Goal: Transaction & Acquisition: Purchase product/service

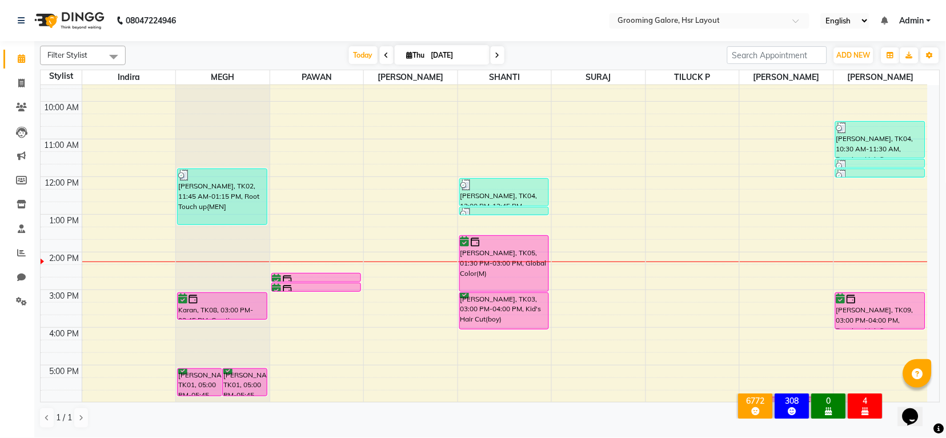
scroll to position [177, 0]
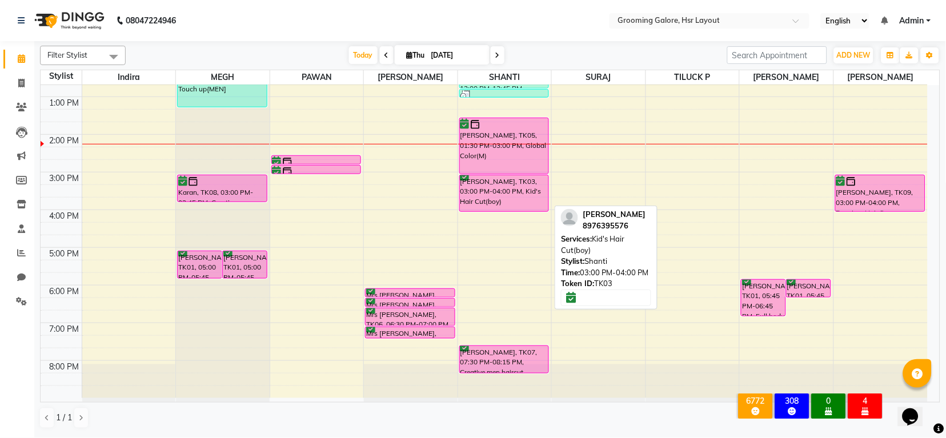
click at [489, 197] on div "[PERSON_NAME], TK03, 03:00 PM-04:00 PM, Kid's Hair Cut(boy)" at bounding box center [504, 193] width 89 height 36
select select "6"
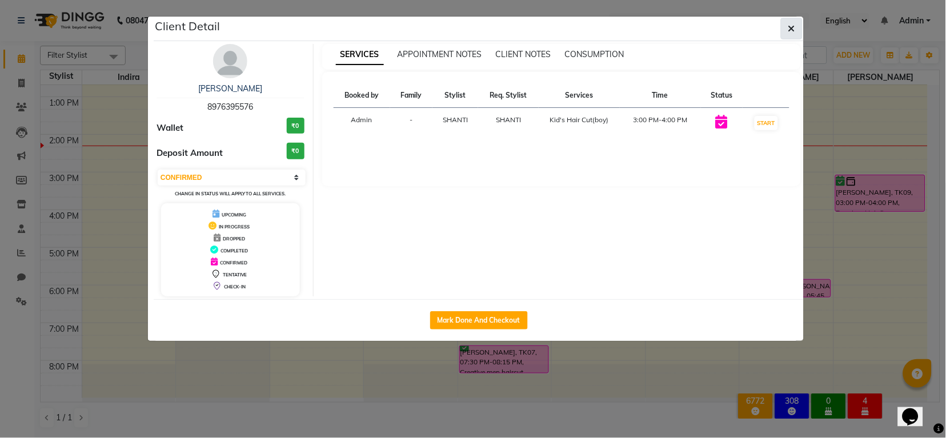
click at [792, 31] on icon "button" at bounding box center [792, 28] width 7 height 9
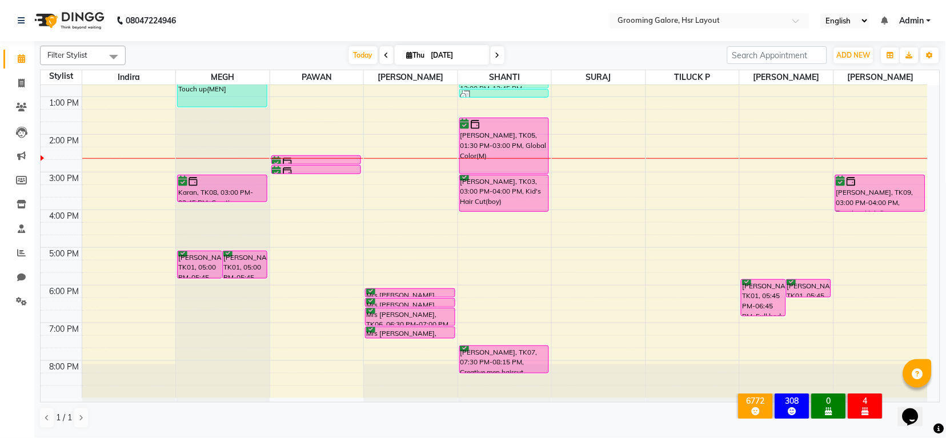
click at [503, 55] on div "[DATE] [DATE]" at bounding box center [427, 55] width 158 height 17
click at [495, 52] on icon at bounding box center [497, 55] width 5 height 7
type input "[DATE]"
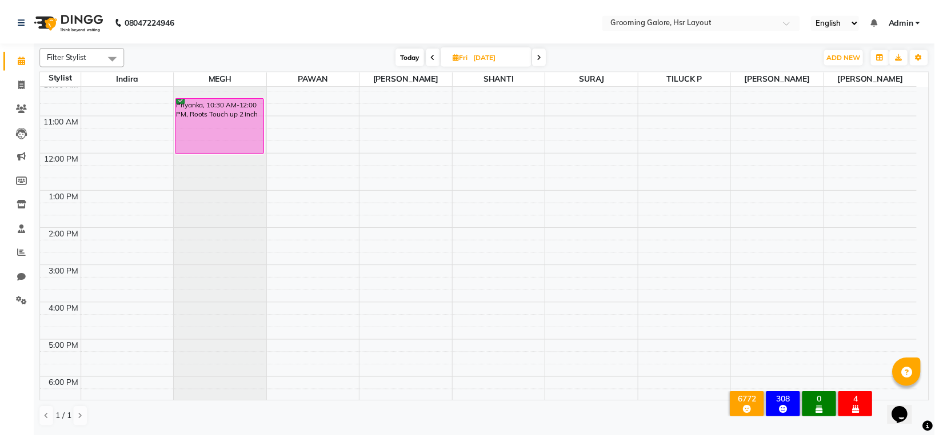
scroll to position [0, 0]
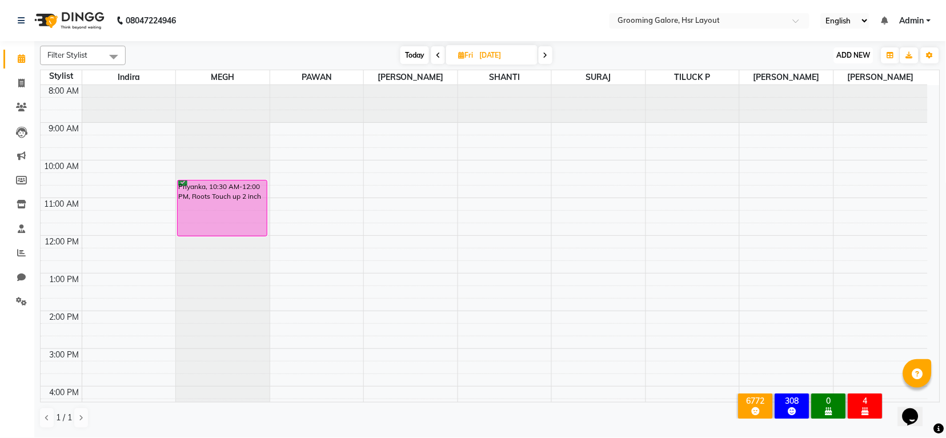
drag, startPoint x: 854, startPoint y: 57, endPoint x: 853, endPoint y: 67, distance: 9.7
click at [854, 57] on span "ADD NEW" at bounding box center [854, 55] width 34 height 9
click at [829, 78] on button "Add Appointment" at bounding box center [828, 77] width 90 height 15
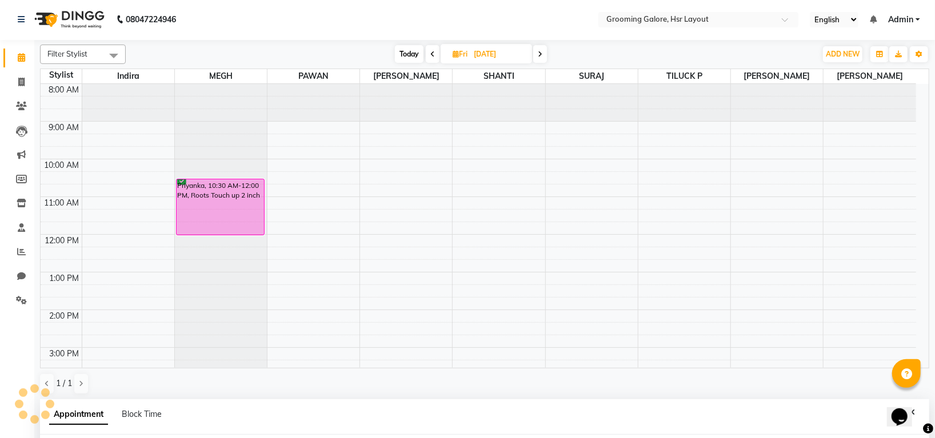
select select "tentative"
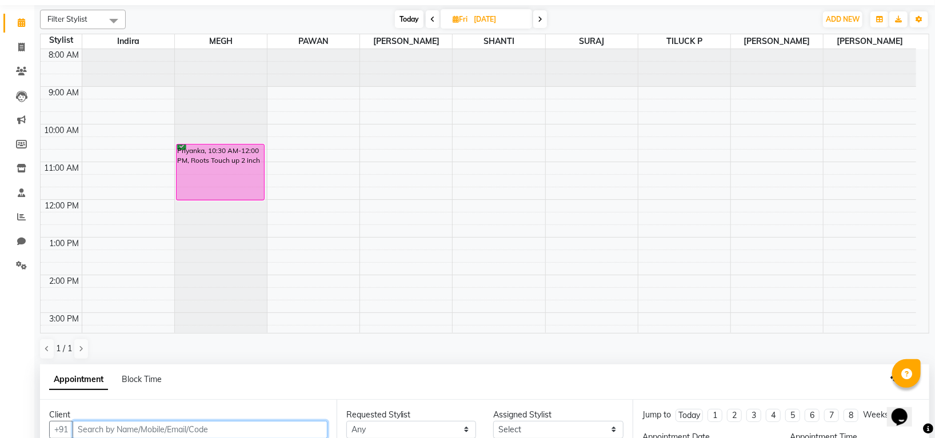
select select "540"
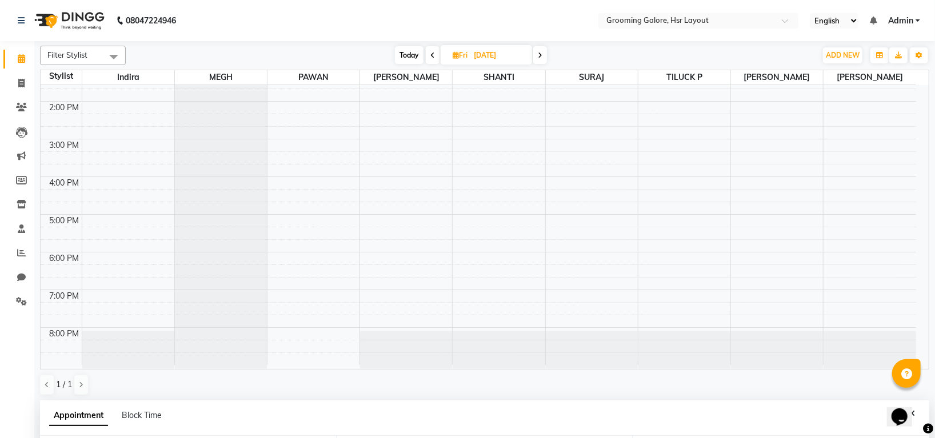
scroll to position [222, 0]
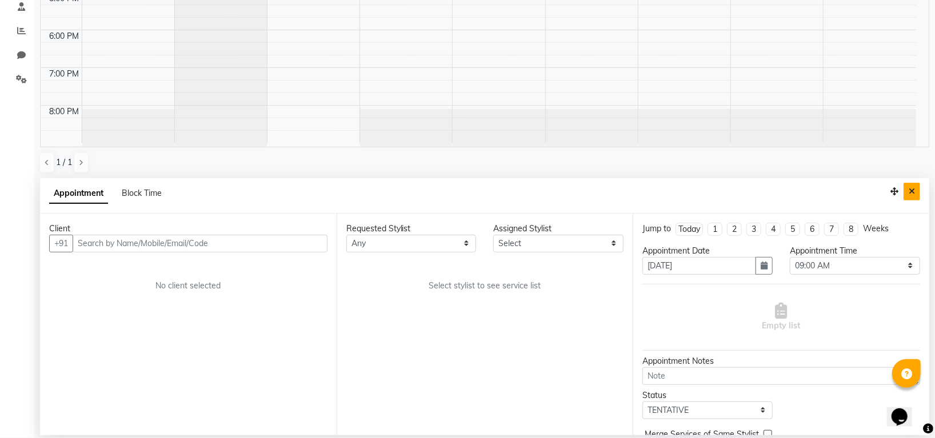
click at [913, 186] on button "Close" at bounding box center [911, 192] width 17 height 18
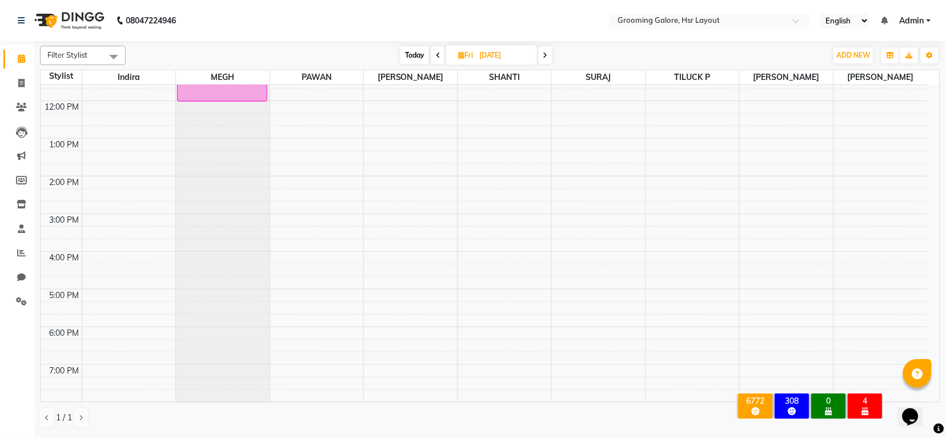
scroll to position [101, 0]
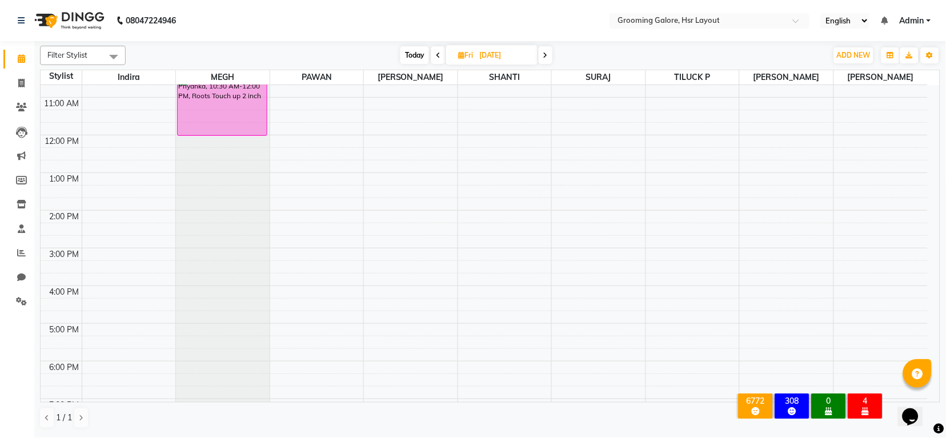
click at [439, 57] on icon at bounding box center [438, 55] width 5 height 7
type input "[DATE]"
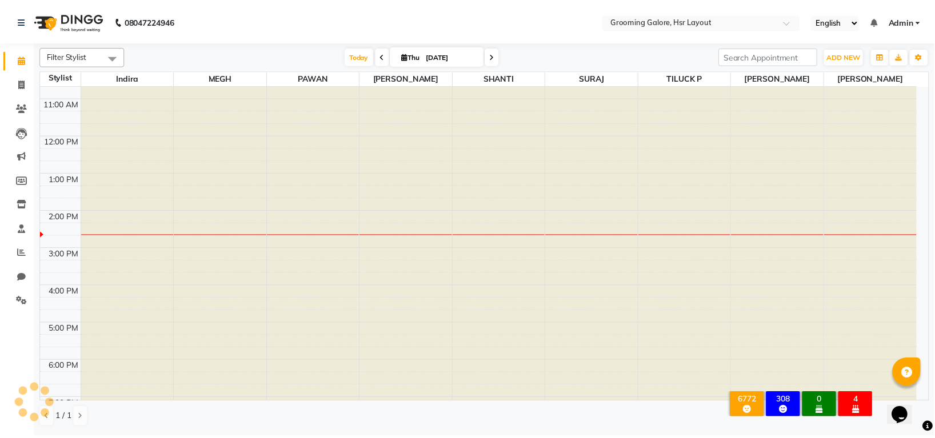
scroll to position [177, 0]
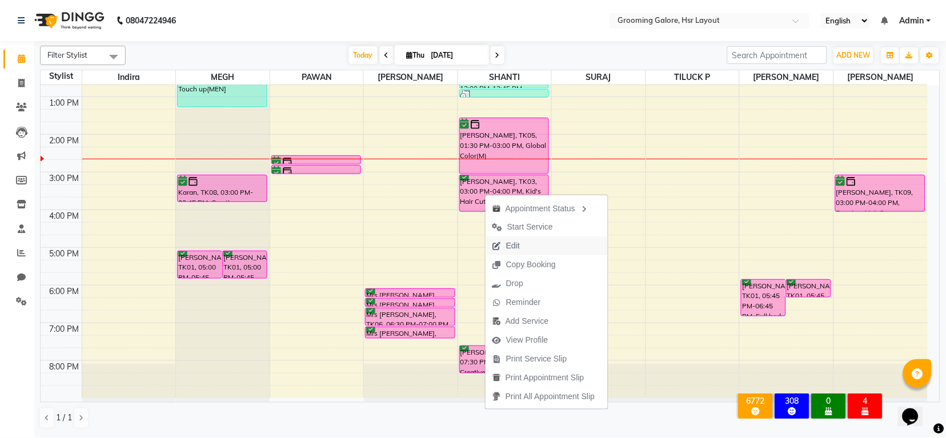
click at [516, 244] on span "Edit" at bounding box center [513, 246] width 14 height 12
select select "tentative"
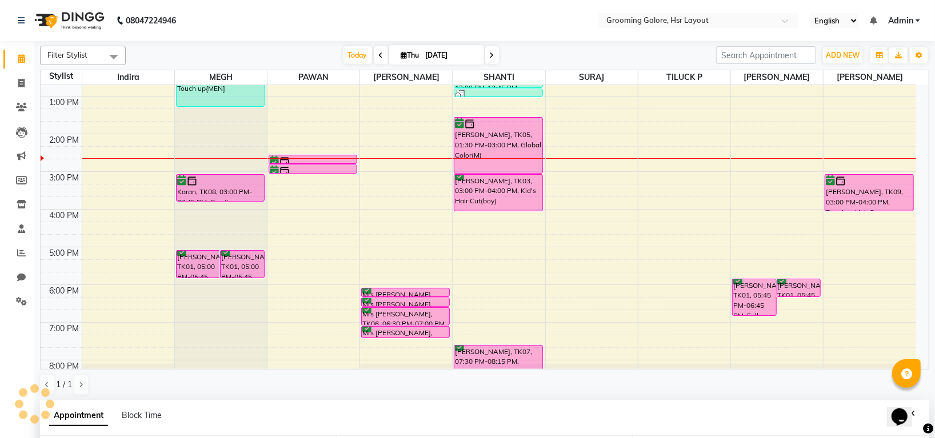
type input "[DATE]"
select select "confirm booking"
select select "45580"
select select "900"
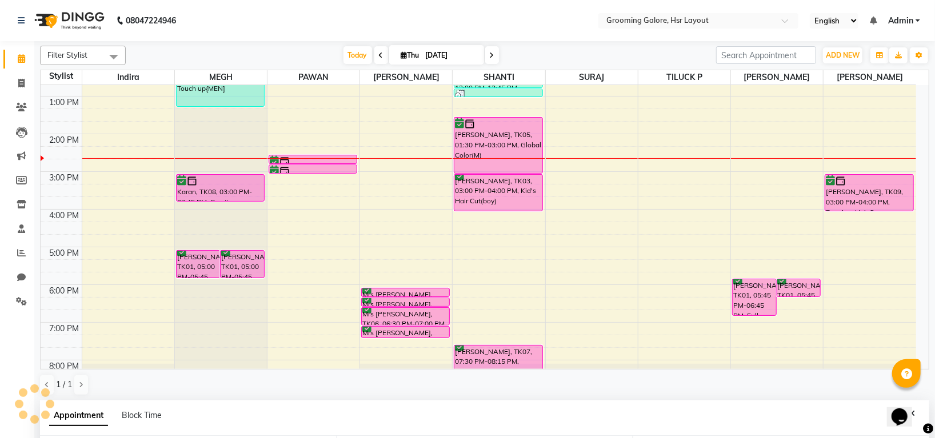
select select "3047"
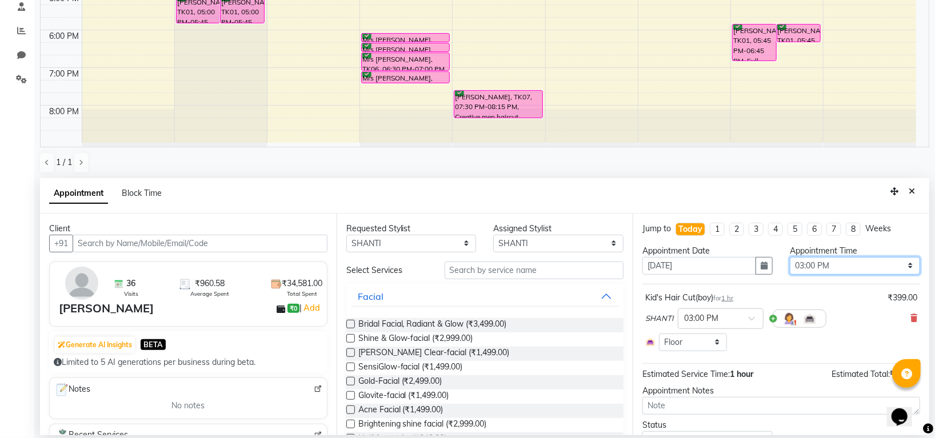
click at [812, 267] on select "Select 09:00 AM 09:15 AM 09:30 AM 09:45 AM 10:00 AM 10:15 AM 10:30 AM 10:45 AM …" at bounding box center [855, 266] width 130 height 18
select select "960"
click at [790, 257] on select "Select 09:00 AM 09:15 AM 09:30 AM 09:45 AM 10:00 AM 10:15 AM 10:30 AM 10:45 AM …" at bounding box center [855, 266] width 130 height 18
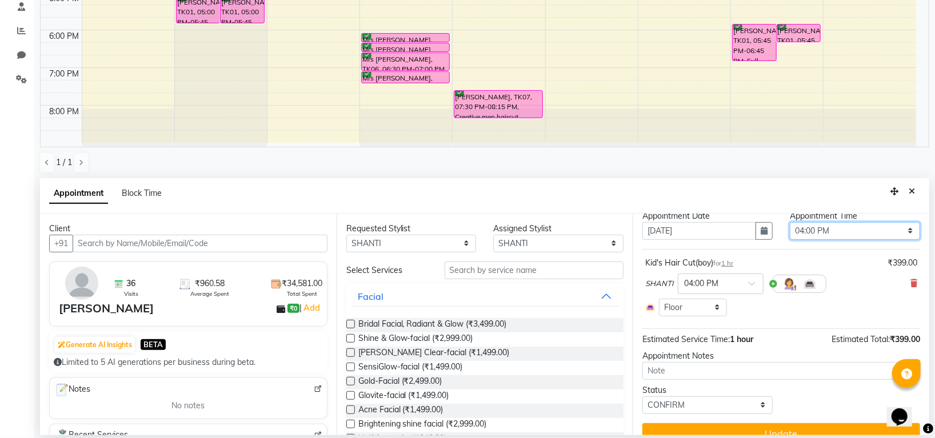
scroll to position [53, 0]
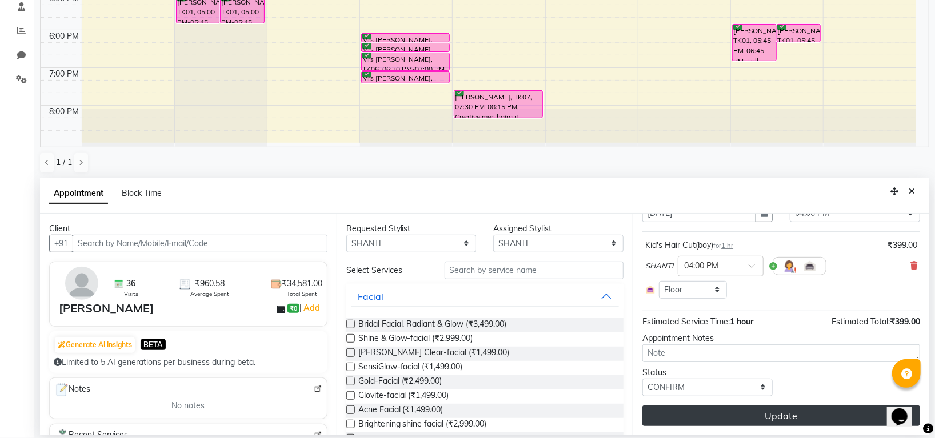
click at [753, 414] on button "Update" at bounding box center [781, 416] width 278 height 21
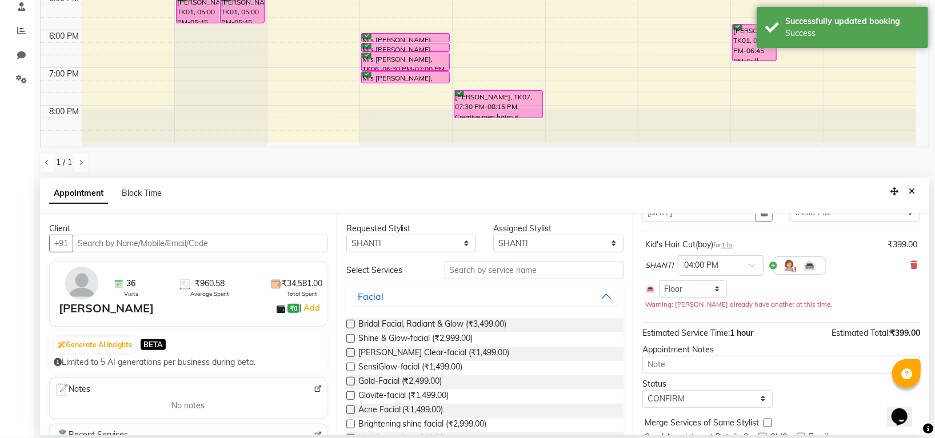
scroll to position [0, 0]
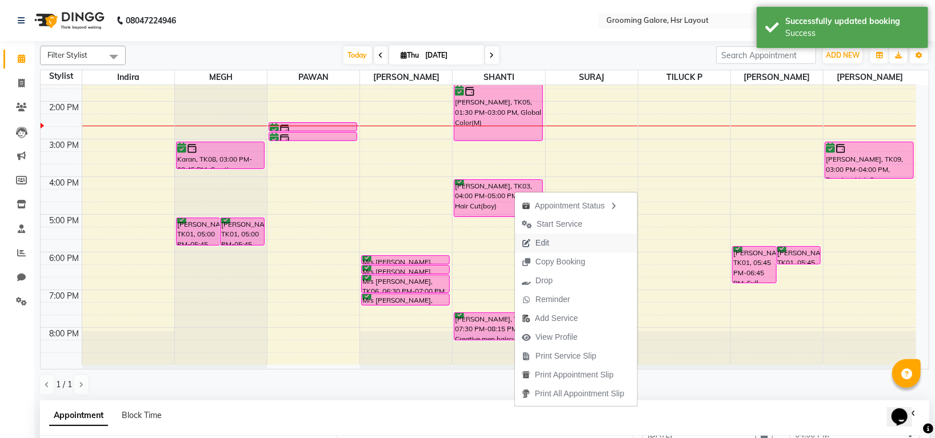
click at [553, 243] on span "Edit" at bounding box center [535, 243] width 41 height 19
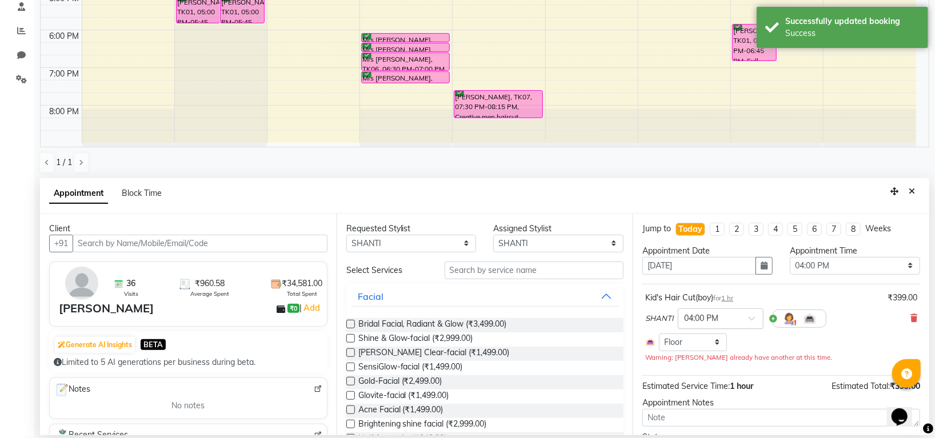
click at [755, 271] on button "button" at bounding box center [763, 266] width 17 height 18
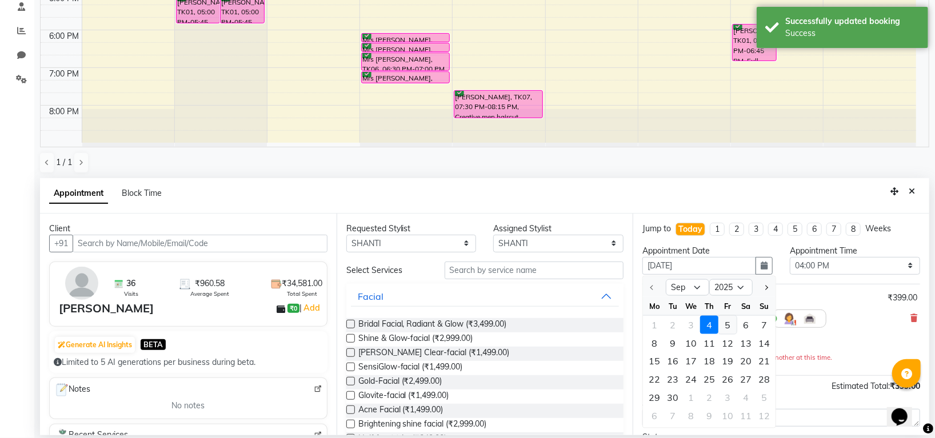
click at [726, 329] on div "5" at bounding box center [727, 324] width 18 height 18
type input "[DATE]"
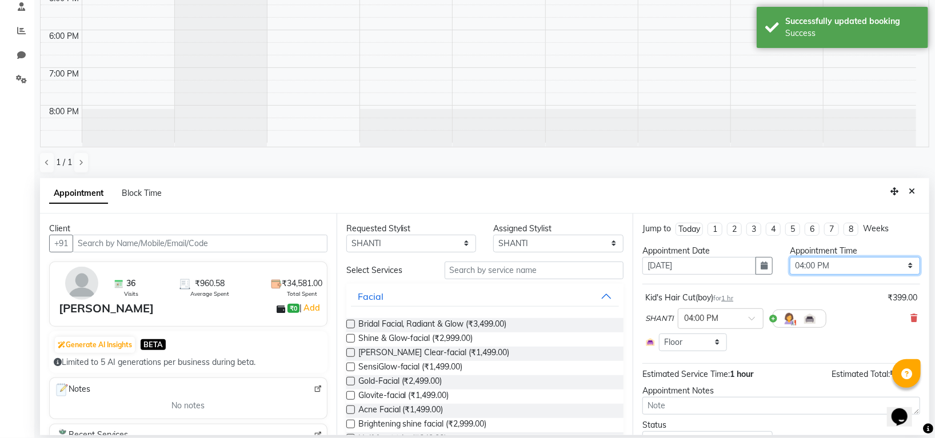
click at [815, 262] on select "Select 09:00 AM 09:15 AM 09:30 AM 09:45 AM 10:00 AM 10:15 AM 10:30 AM 10:45 AM …" at bounding box center [855, 266] width 130 height 18
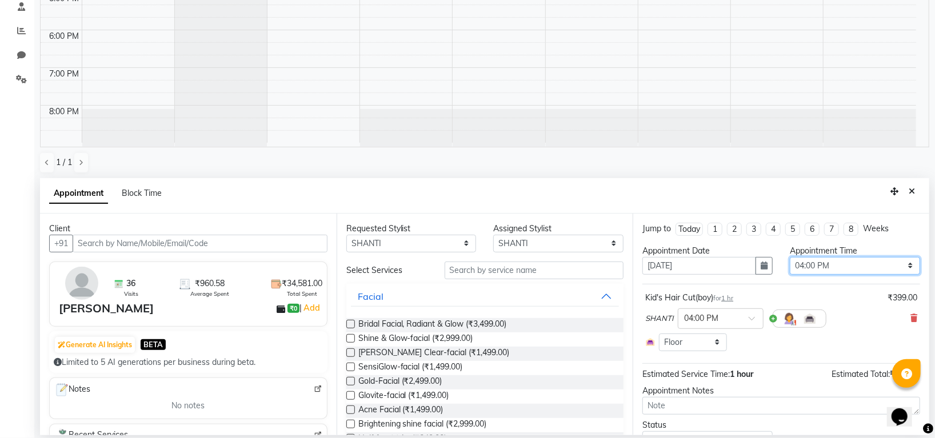
select select "900"
click at [790, 257] on select "Select 09:00 AM 09:15 AM 09:30 AM 09:45 AM 10:00 AM 10:15 AM 10:30 AM 10:45 AM …" at bounding box center [855, 266] width 130 height 18
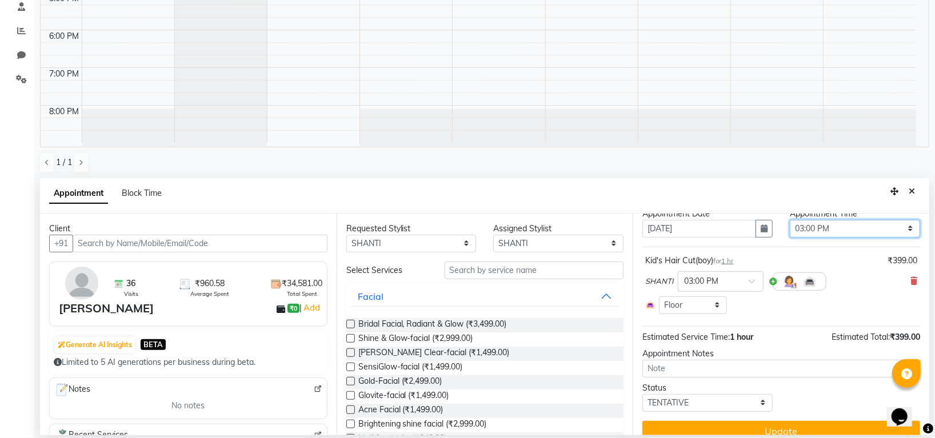
scroll to position [53, 0]
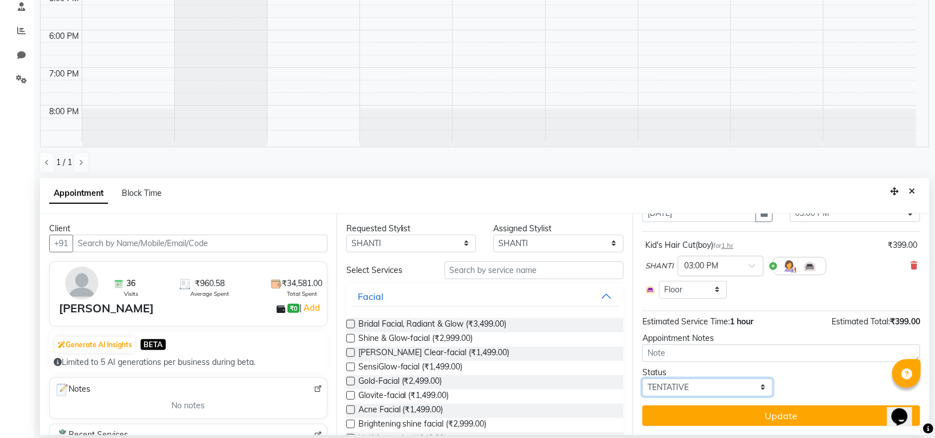
click at [758, 392] on select "Select TENTATIVE CONFIRM UPCOMING" at bounding box center [707, 388] width 130 height 18
select select "confirm booking"
click at [642, 379] on select "Select TENTATIVE CONFIRM UPCOMING" at bounding box center [707, 388] width 130 height 18
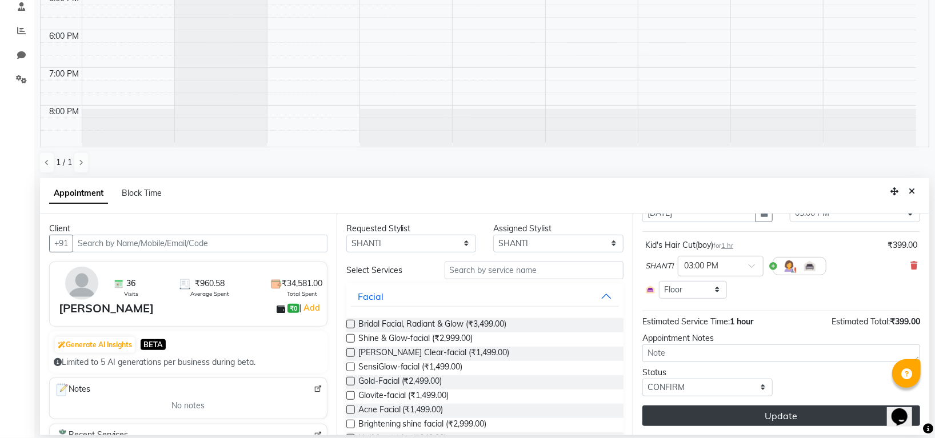
click at [779, 422] on button "Update" at bounding box center [781, 416] width 278 height 21
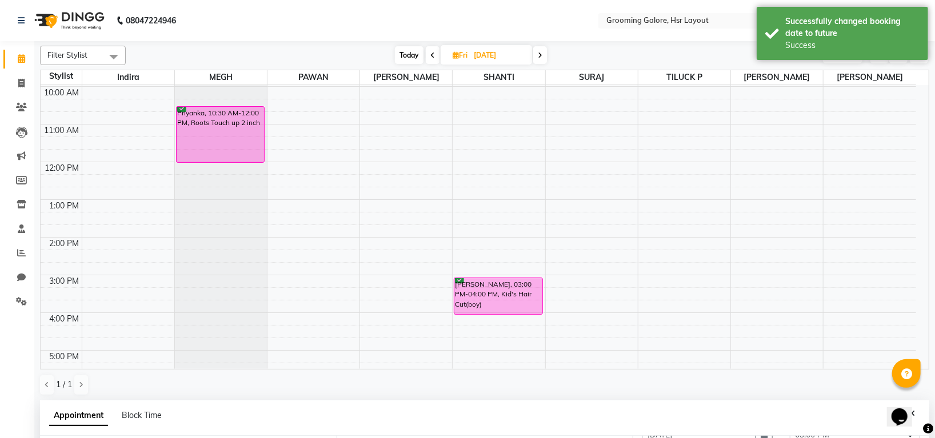
scroll to position [0, 0]
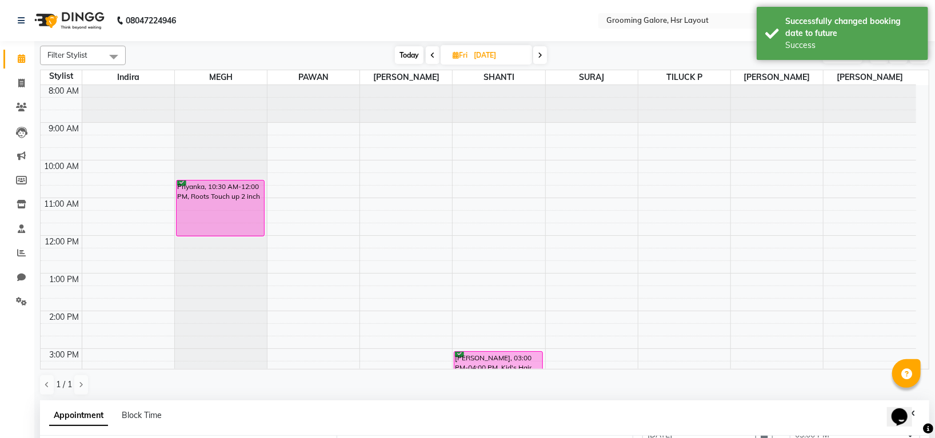
click at [433, 57] on icon at bounding box center [432, 55] width 5 height 7
type input "[DATE]"
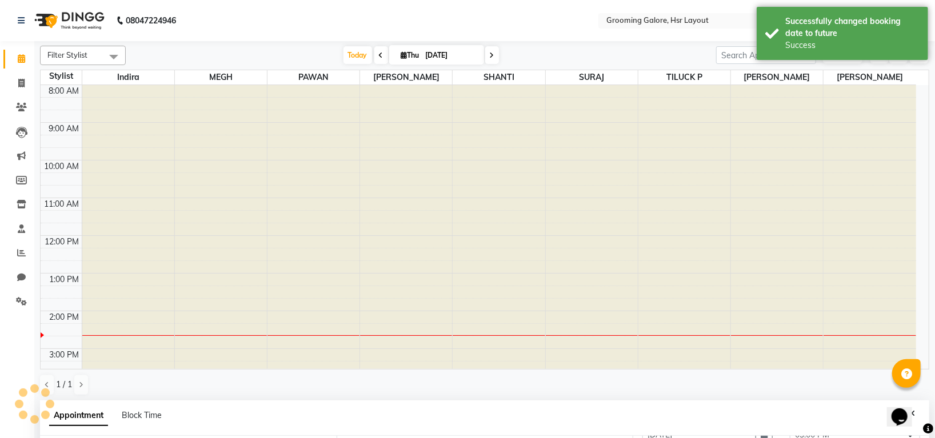
scroll to position [210, 0]
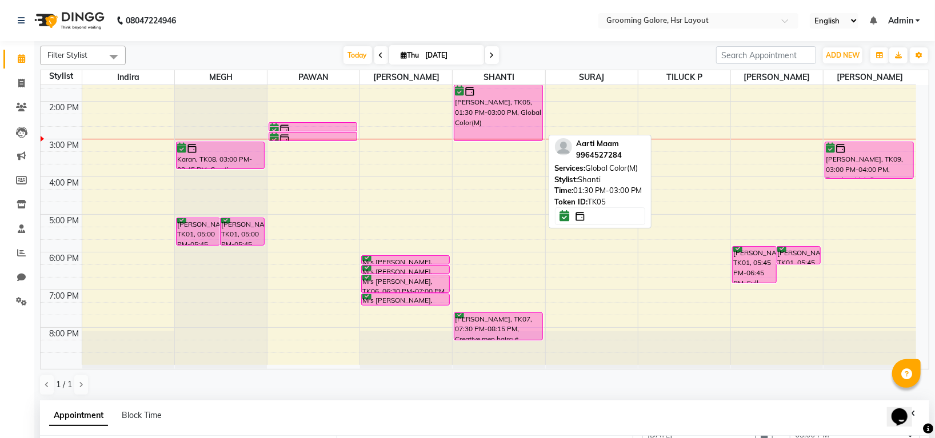
click at [469, 102] on div "[PERSON_NAME], TK05, 01:30 PM-03:00 PM, Global Color(M)" at bounding box center [497, 112] width 87 height 55
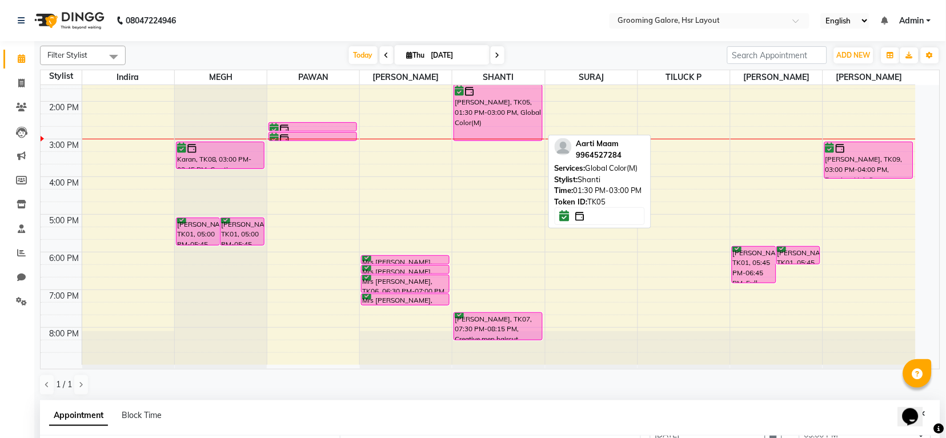
select select "6"
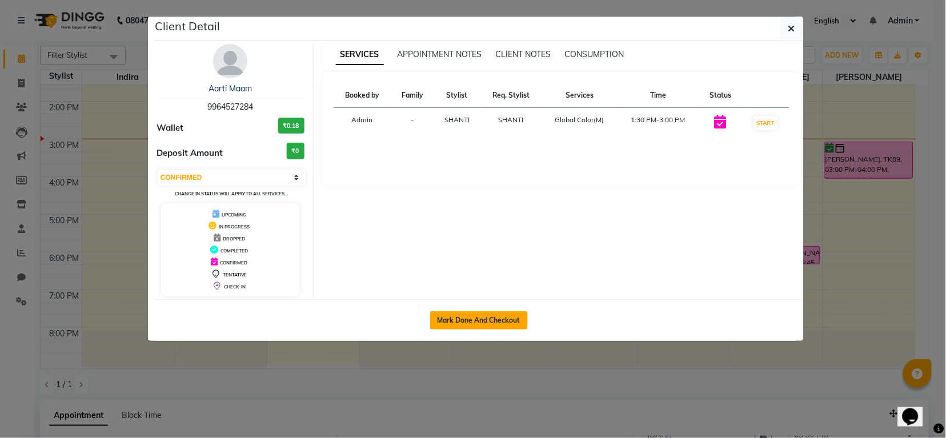
click at [475, 318] on button "Mark Done And Checkout" at bounding box center [479, 320] width 98 height 18
select select "service"
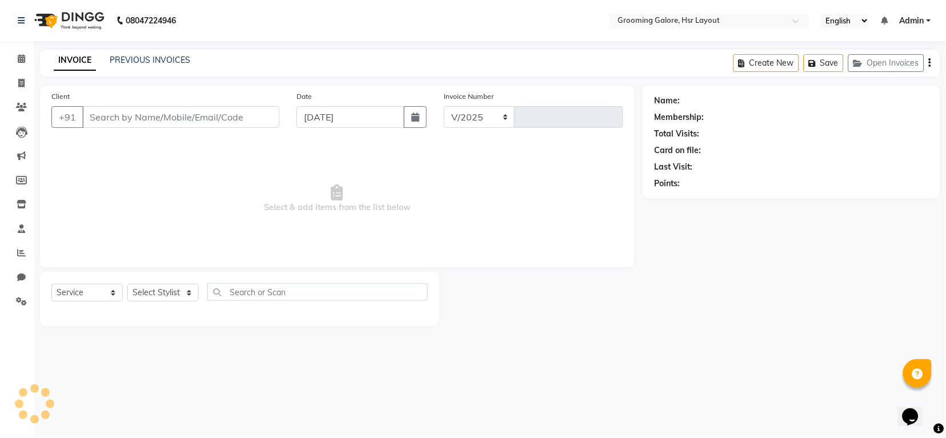
select select "6168"
type input "2191"
select select "P"
select select "45583"
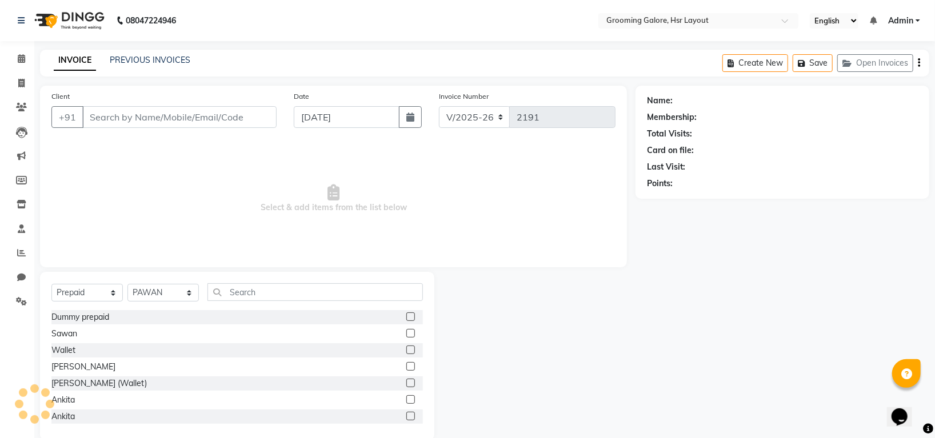
type input "9964527284"
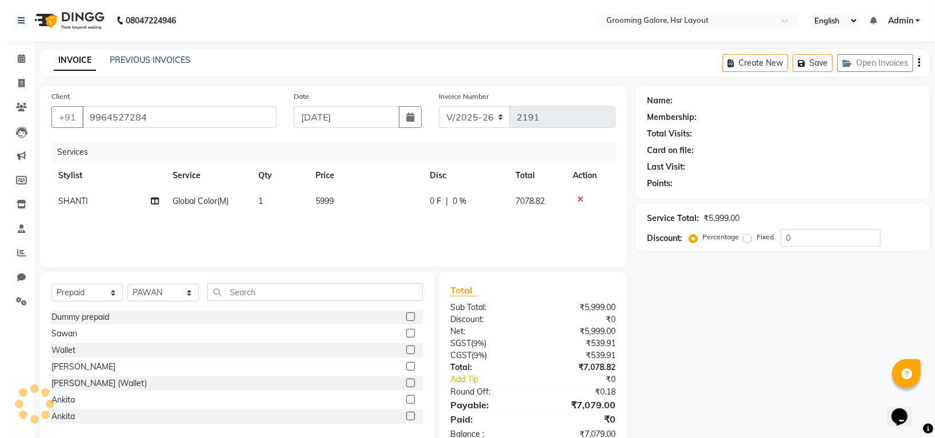
select select "1: Object"
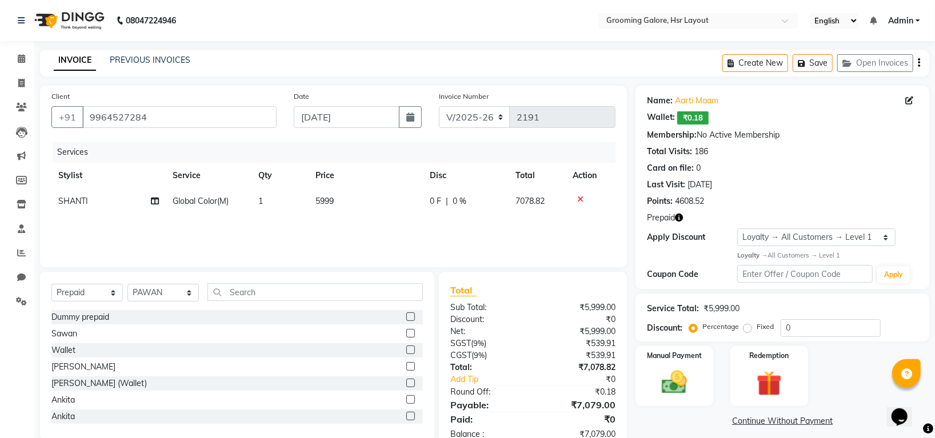
click at [580, 199] on icon at bounding box center [580, 199] width 6 height 8
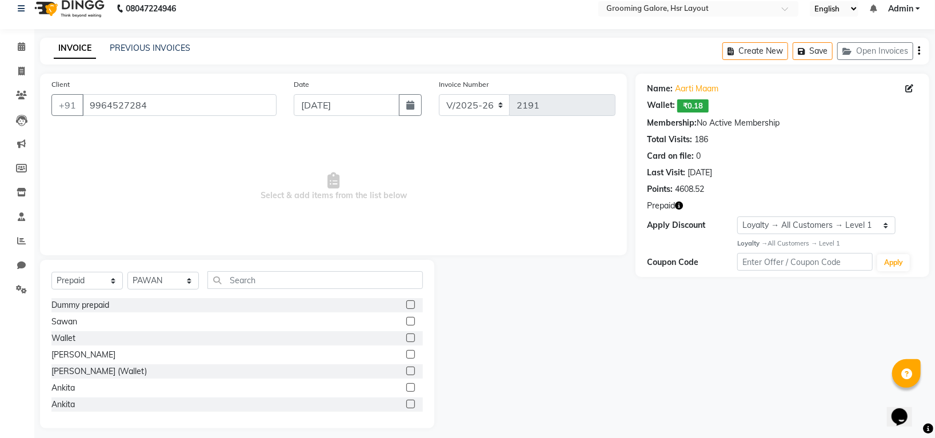
scroll to position [19, 0]
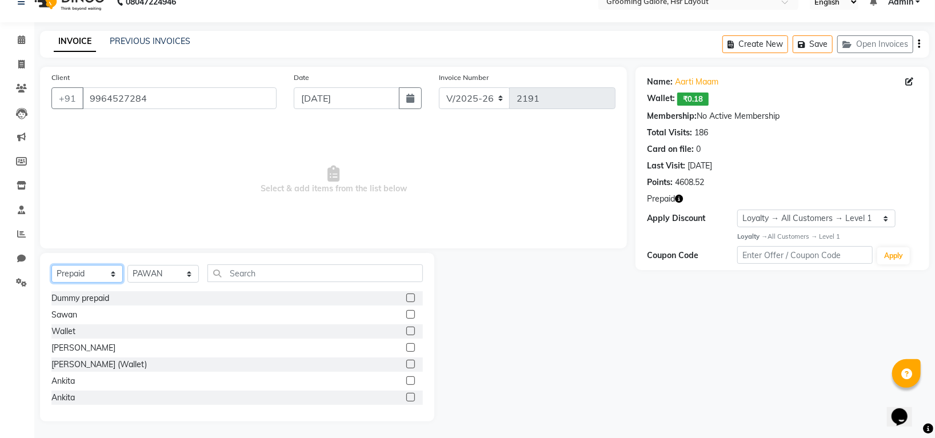
click at [107, 273] on select "Select Service Product Membership Package Voucher Prepaid Gift Card" at bounding box center [86, 274] width 71 height 18
select select "service"
click at [51, 265] on select "Select Service Product Membership Package Voucher Prepaid Gift Card" at bounding box center [86, 274] width 71 height 18
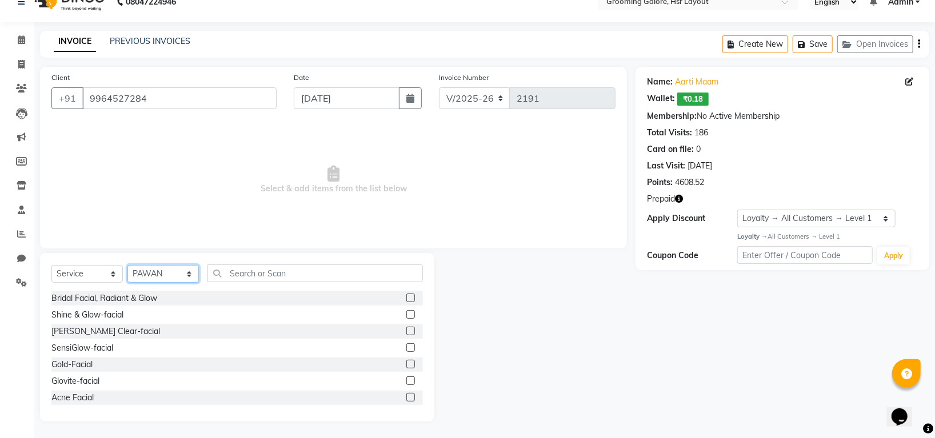
click at [148, 274] on select "Select Stylist Indira MEGH PAWAN [PERSON_NAME] SHANTI [PERSON_NAME] SURAJ TILUC…" at bounding box center [162, 274] width 71 height 18
select select "45580"
click at [127, 265] on select "Select Stylist Indira MEGH PAWAN [PERSON_NAME] SHANTI [PERSON_NAME] SURAJ TILUC…" at bounding box center [162, 274] width 71 height 18
click at [269, 273] on input "text" at bounding box center [314, 274] width 215 height 18
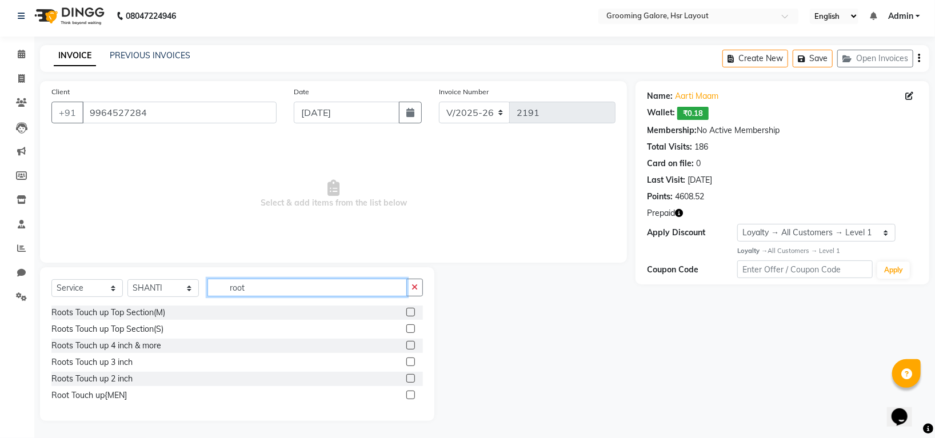
scroll to position [5, 0]
type input "root"
click at [412, 375] on label at bounding box center [410, 378] width 9 height 9
click at [412, 375] on input "checkbox" at bounding box center [409, 378] width 7 height 7
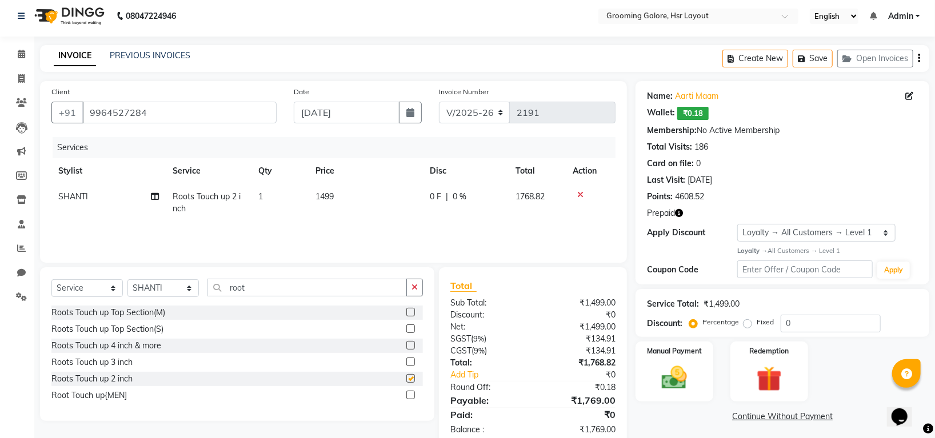
checkbox input "false"
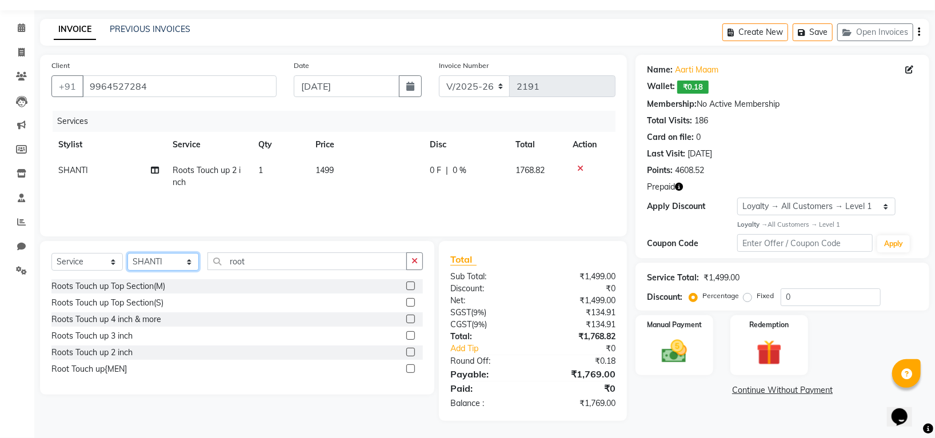
click at [180, 263] on select "Select Stylist Indira MEGH PAWAN [PERSON_NAME] SHANTI [PERSON_NAME] SURAJ TILUC…" at bounding box center [162, 262] width 71 height 18
select select "87770"
click at [127, 254] on select "Select Stylist Indira MEGH PAWAN [PERSON_NAME] SHANTI [PERSON_NAME] SURAJ TILUC…" at bounding box center [162, 262] width 71 height 18
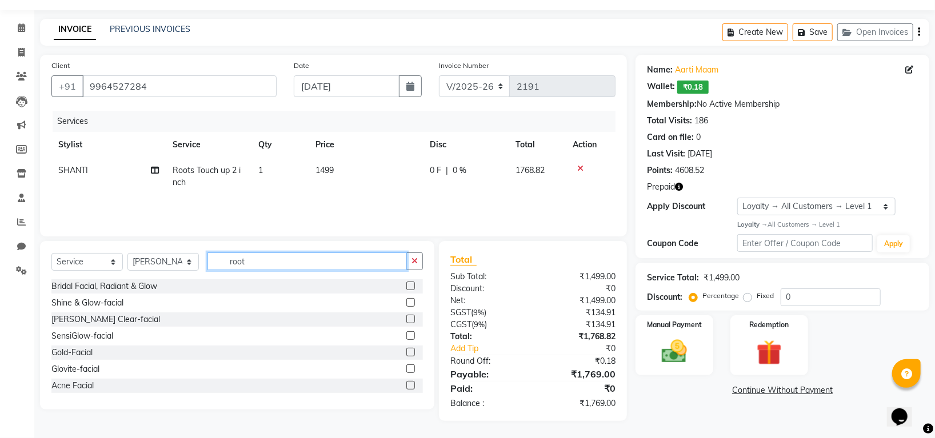
click at [305, 267] on input "root" at bounding box center [306, 262] width 199 height 18
type input "r"
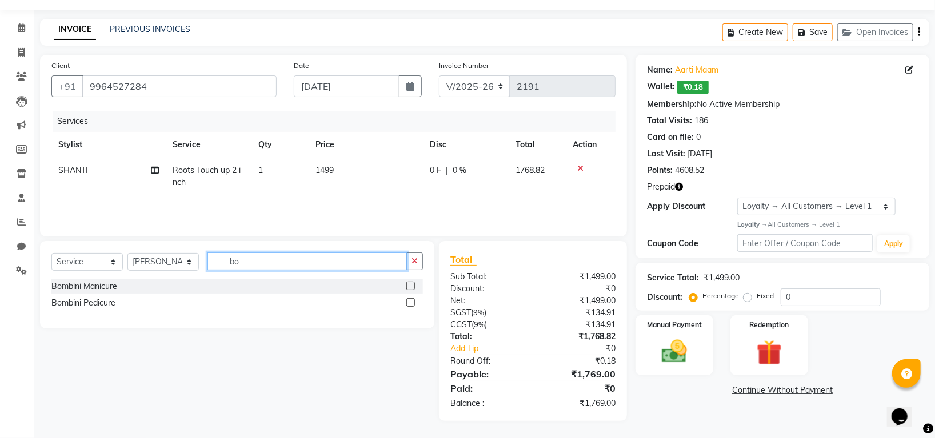
type input "b"
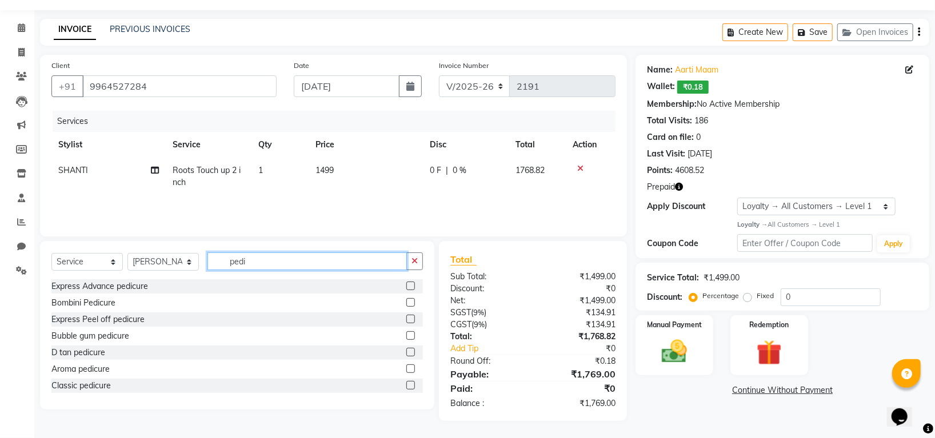
type input "pedi"
click at [406, 301] on label at bounding box center [410, 302] width 9 height 9
click at [406, 301] on input "checkbox" at bounding box center [409, 302] width 7 height 7
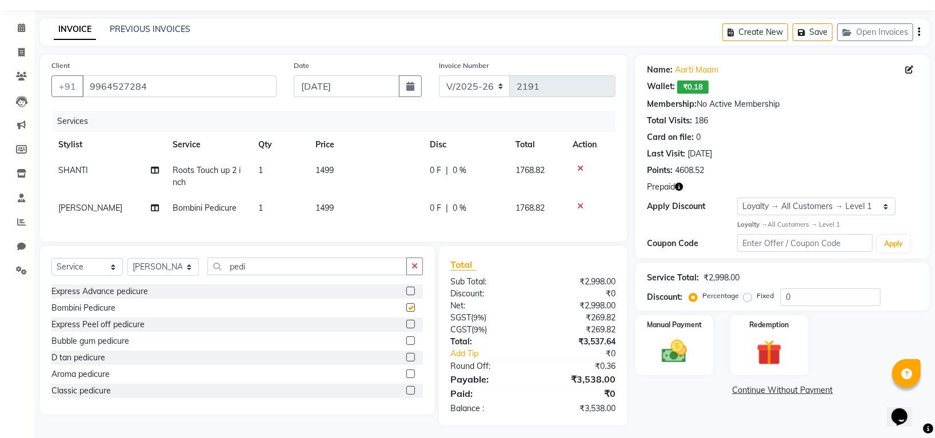
checkbox input "false"
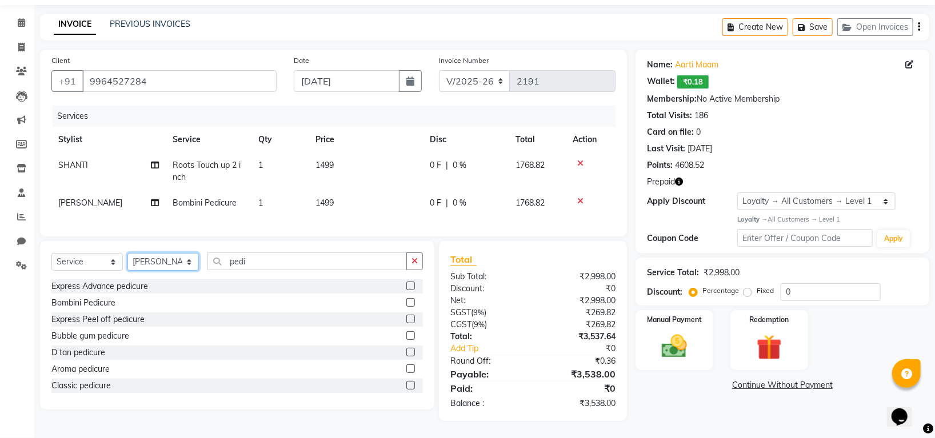
click at [178, 265] on select "Select Stylist Indira MEGH PAWAN [PERSON_NAME] SHANTI [PERSON_NAME] SURAJ TILUC…" at bounding box center [162, 262] width 71 height 18
select select "45585"
click at [127, 254] on select "Select Stylist Indira MEGH PAWAN [PERSON_NAME] SHANTI [PERSON_NAME] SURAJ TILUC…" at bounding box center [162, 262] width 71 height 18
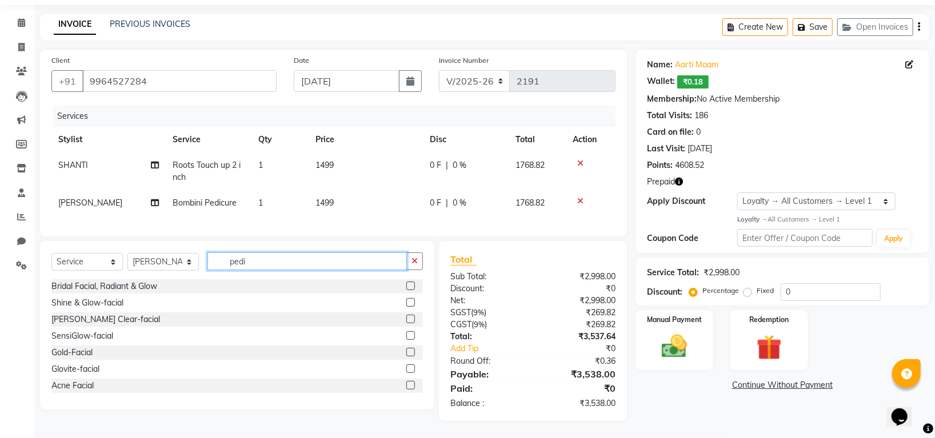
click at [272, 259] on input "pedi" at bounding box center [306, 262] width 199 height 18
type input "p"
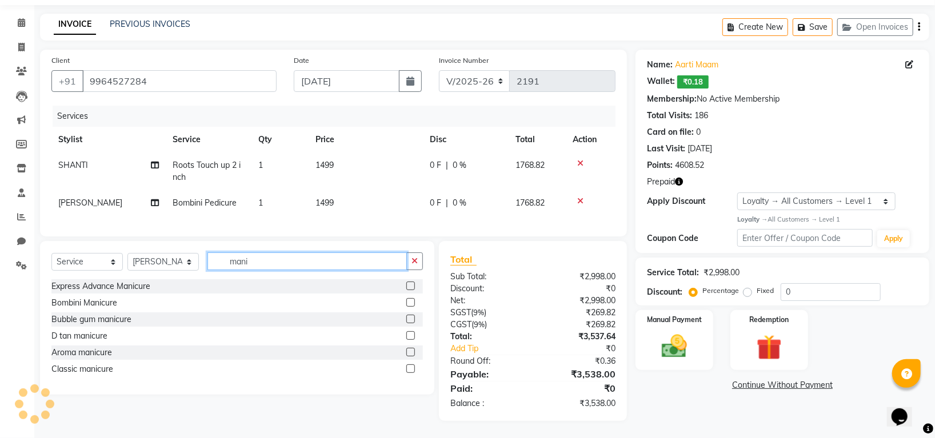
type input "mani"
click at [413, 301] on label at bounding box center [410, 302] width 9 height 9
click at [413, 301] on input "checkbox" at bounding box center [409, 302] width 7 height 7
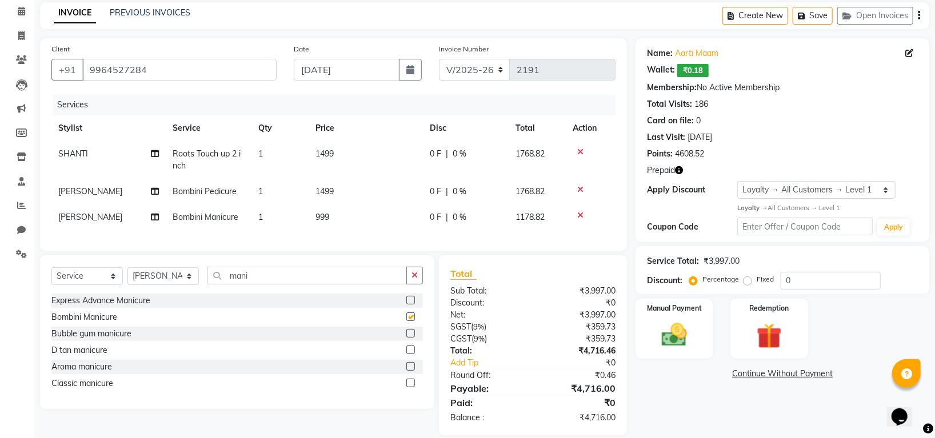
checkbox input "false"
click at [338, 219] on td "999" at bounding box center [366, 218] width 114 height 26
select select "45585"
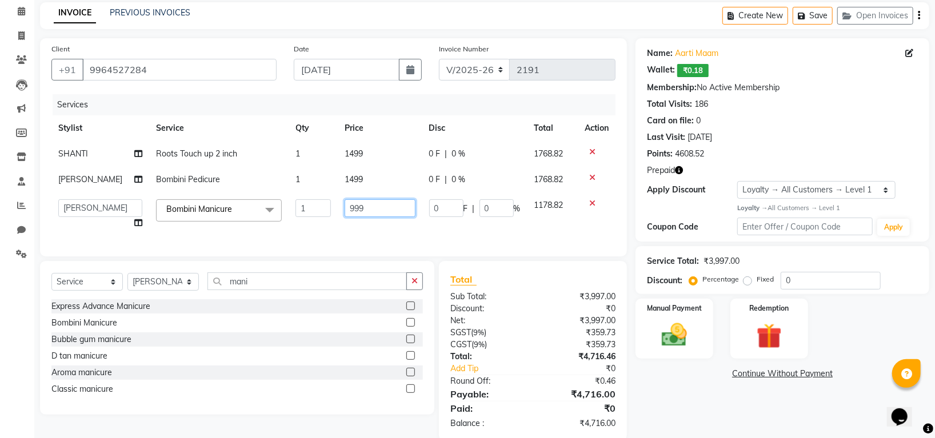
click at [369, 203] on input "999" at bounding box center [380, 208] width 71 height 18
type input "9"
type input "0"
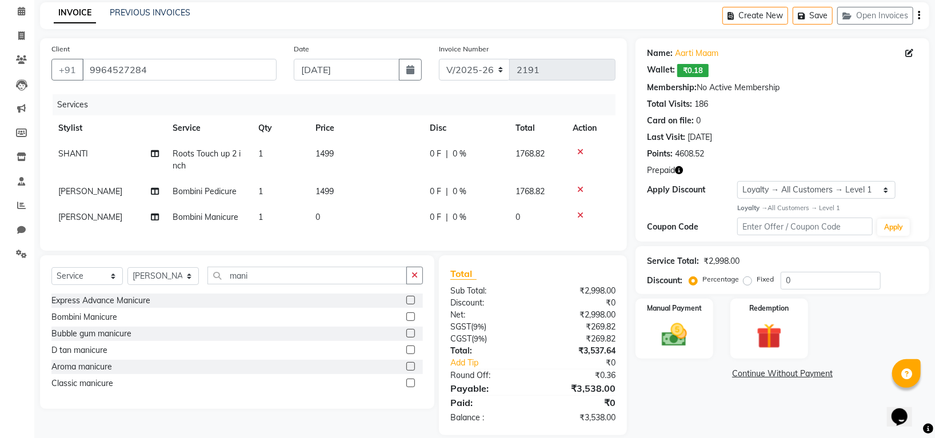
click at [433, 220] on td "0 F | 0 %" at bounding box center [466, 218] width 86 height 26
select select "45585"
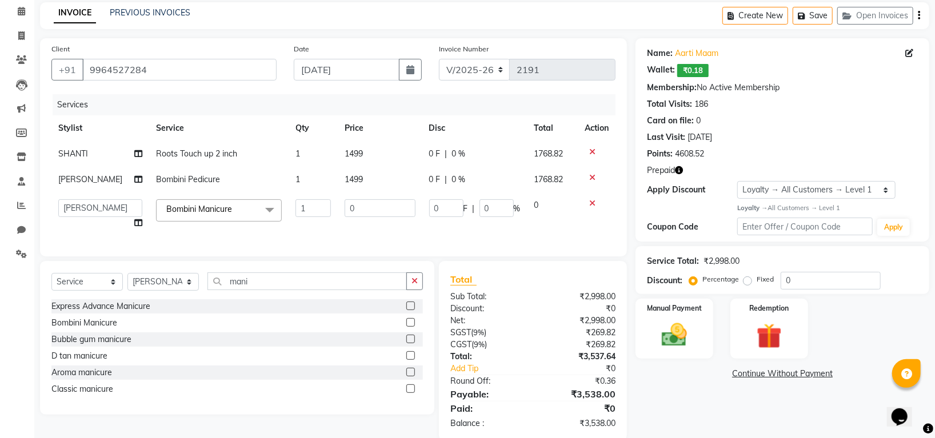
scroll to position [79, 0]
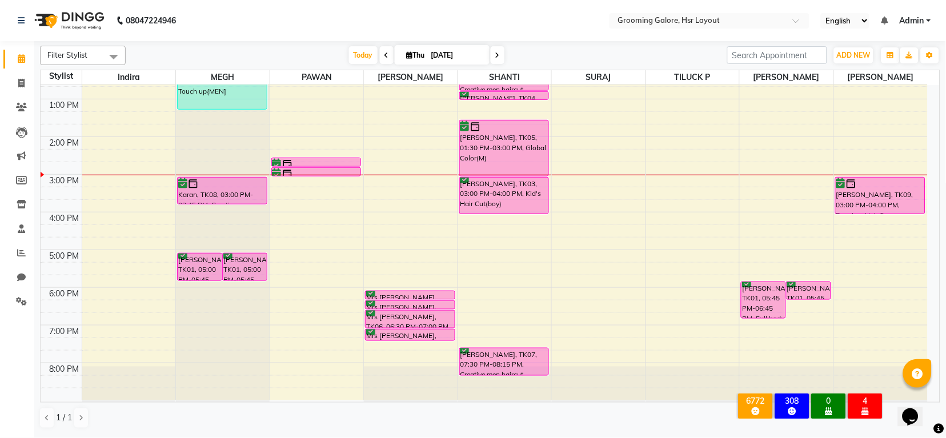
scroll to position [177, 0]
